Goal: Navigation & Orientation: Find specific page/section

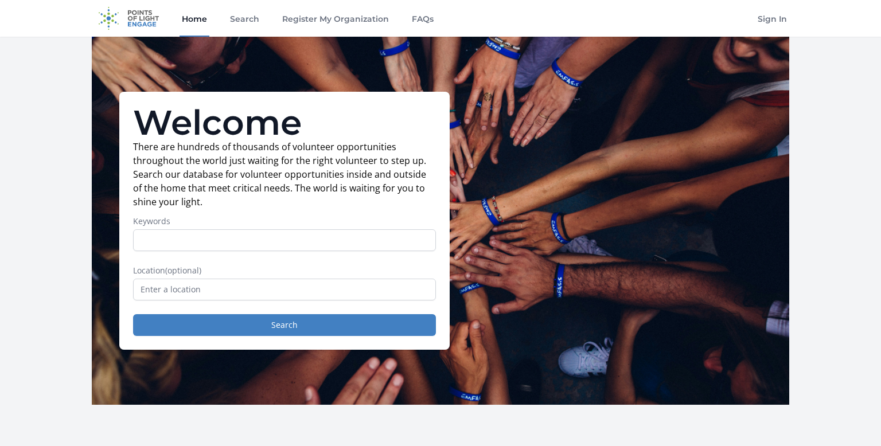
click at [194, 19] on link "Home" at bounding box center [194, 18] width 30 height 37
click at [246, 19] on link "Search" at bounding box center [245, 18] width 34 height 37
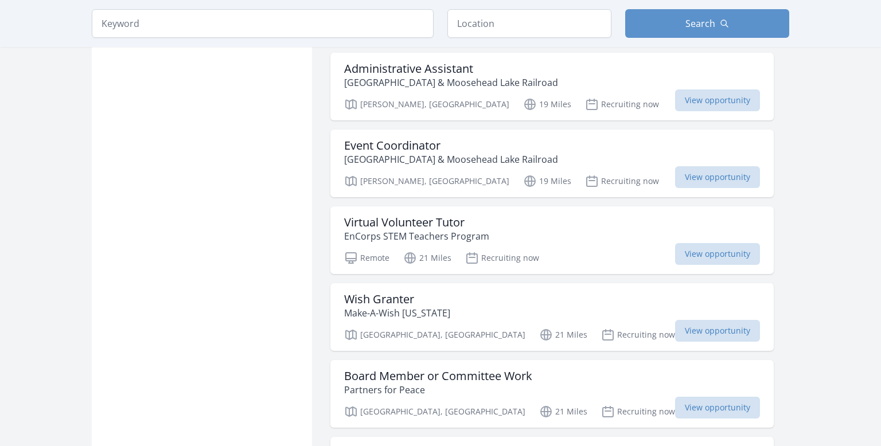
scroll to position [1192, 0]
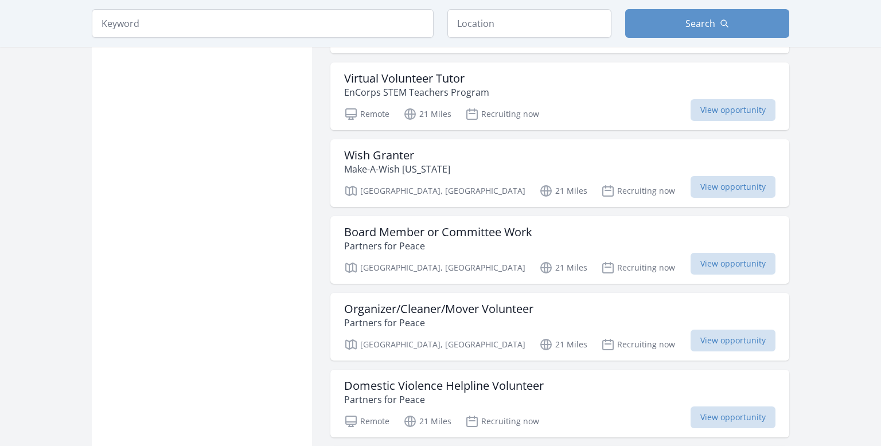
scroll to position [1257, 0]
